Goal: Task Accomplishment & Management: Complete application form

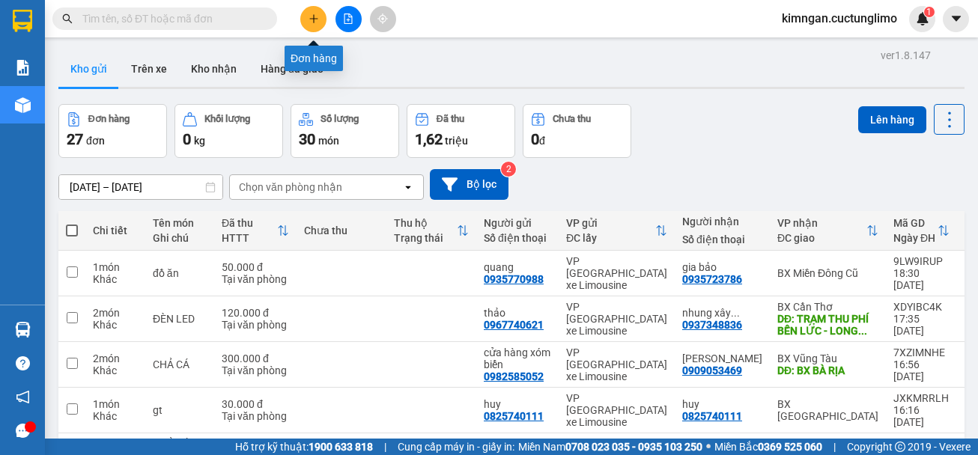
click at [305, 19] on button at bounding box center [313, 19] width 26 height 26
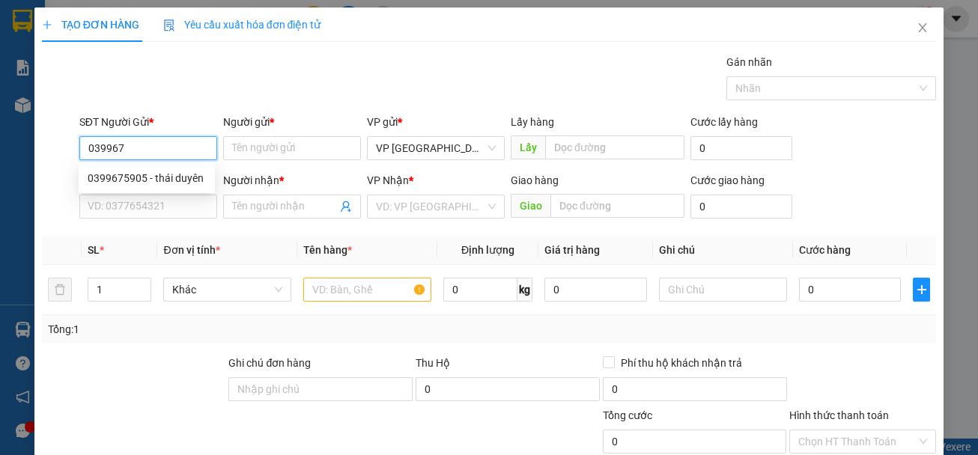
click at [182, 171] on div "0399675905 - thái duyên" at bounding box center [147, 178] width 118 height 16
type input "0399675905"
type input "thái duyên"
type input "0975671602"
type input "shop cô chủ nhỏ"
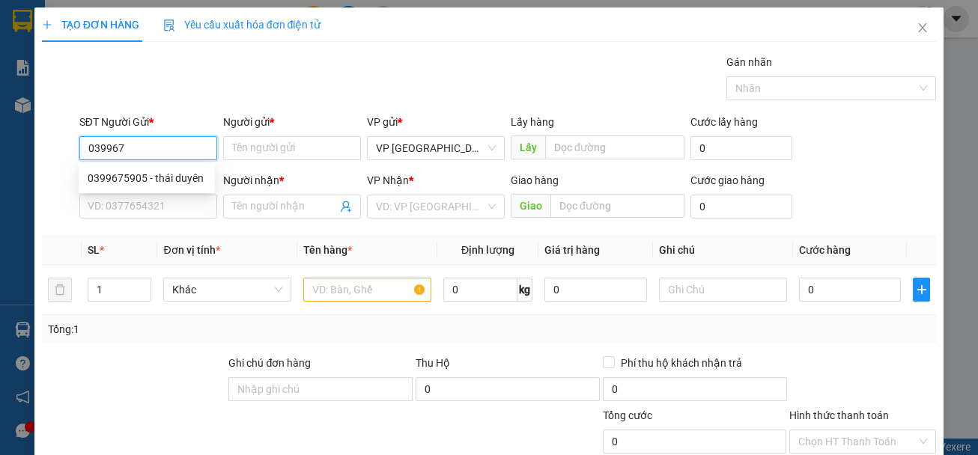
type input "CHỢ BÀ TÔ"
type input "50.000"
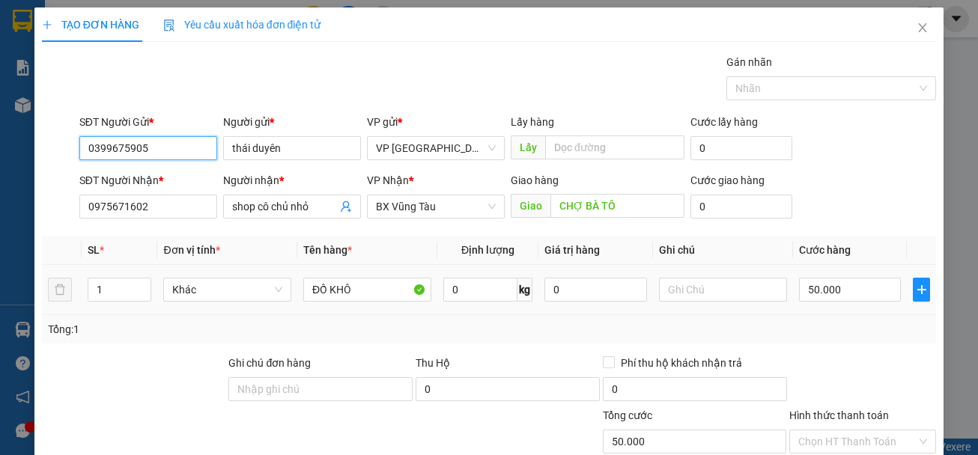
type input "0399675905"
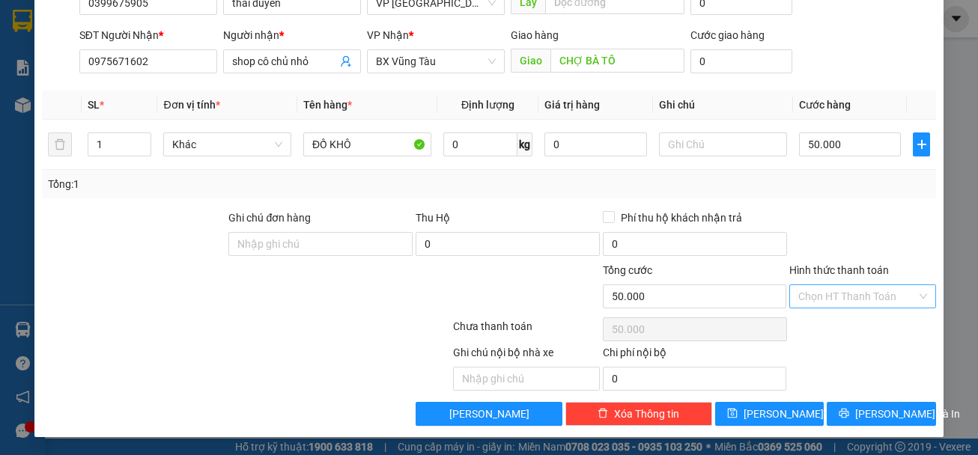
click at [837, 293] on input "Hình thức thanh toán" at bounding box center [858, 296] width 118 height 22
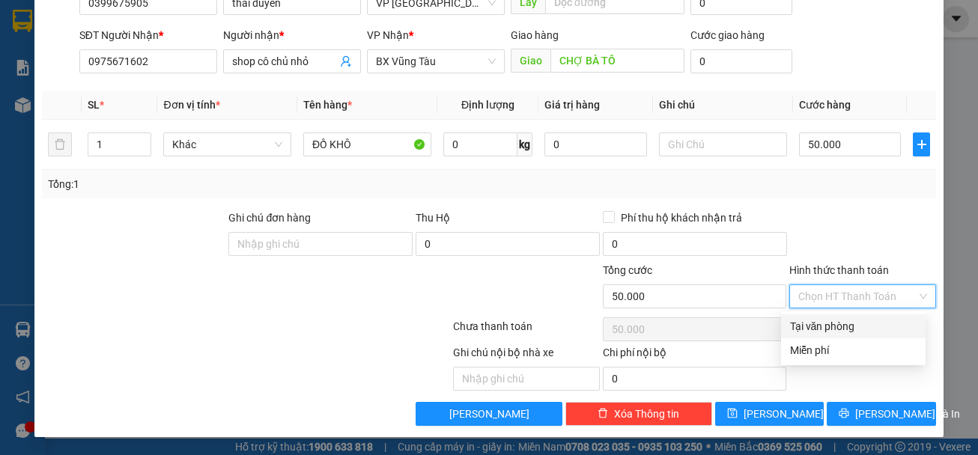
click at [847, 330] on div "Tại văn phòng" at bounding box center [853, 326] width 127 height 16
type input "0"
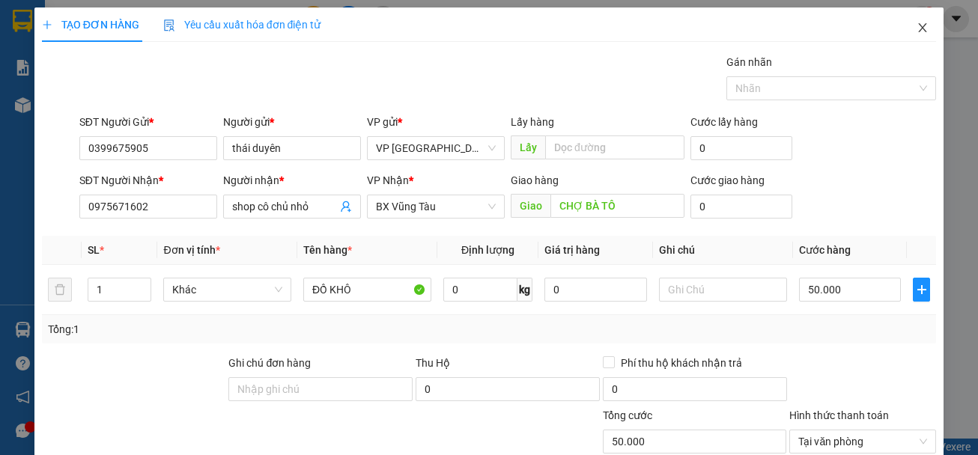
click at [917, 30] on icon "close" at bounding box center [923, 28] width 12 height 12
